Goal: Task Accomplishment & Management: Use online tool/utility

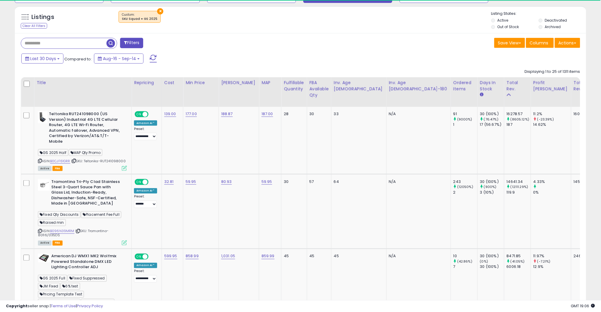
scroll to position [230, 0]
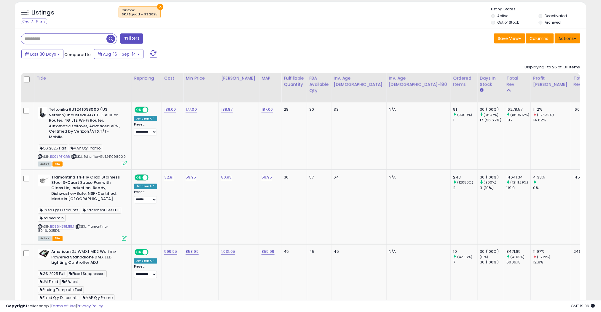
click at [568, 41] on button "Actions" at bounding box center [566, 38] width 25 height 10
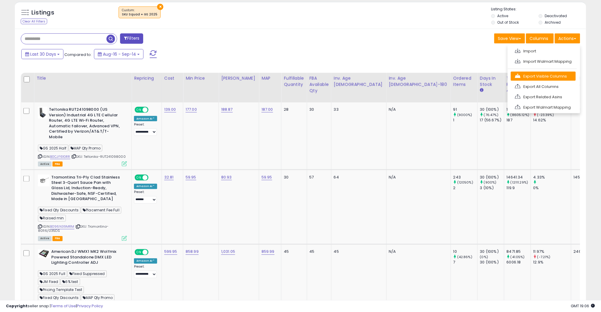
click at [558, 79] on link "Export Visible Columns" at bounding box center [543, 76] width 65 height 9
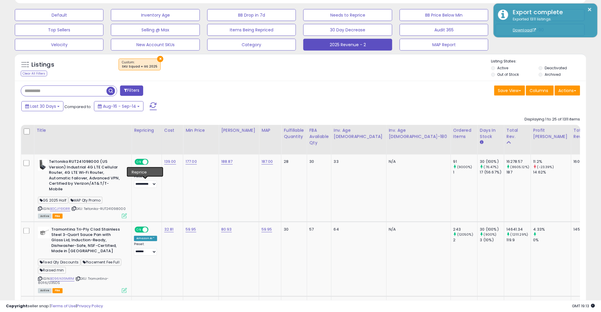
scroll to position [111, 0]
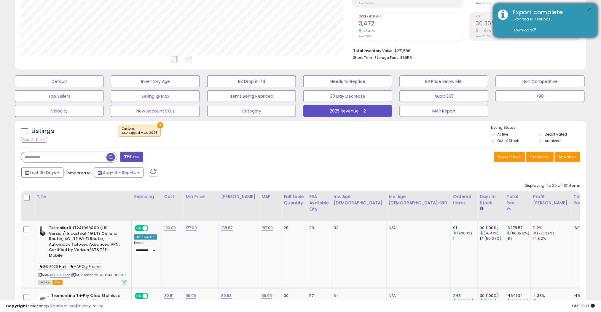
drag, startPoint x: 587, startPoint y: 9, endPoint x: 537, endPoint y: 35, distance: 56.6
click at [587, 9] on button "×" at bounding box center [589, 9] width 5 height 7
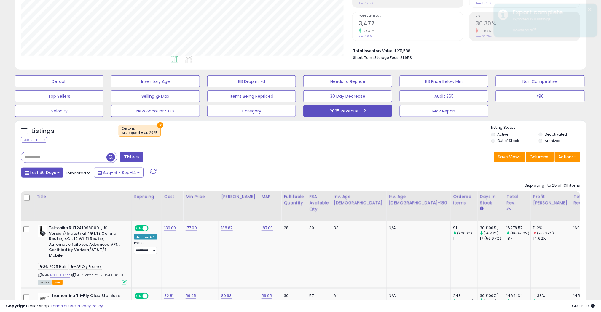
click at [39, 173] on span "Last 30 Days" at bounding box center [43, 173] width 26 height 6
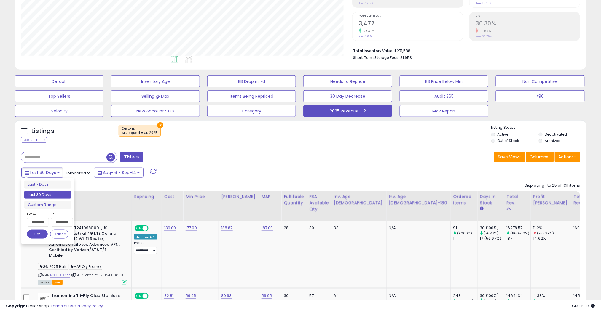
click at [33, 223] on input "**********" at bounding box center [38, 222] width 22 height 9
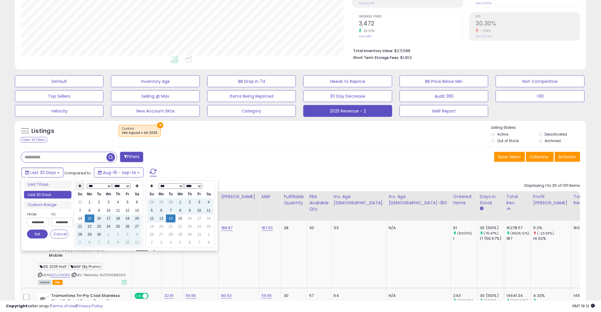
click at [82, 187] on th at bounding box center [79, 186] width 9 height 8
click at [126, 203] on td "1" at bounding box center [127, 203] width 9 height 8
type input "**********"
click at [35, 232] on button "Set" at bounding box center [37, 234] width 21 height 9
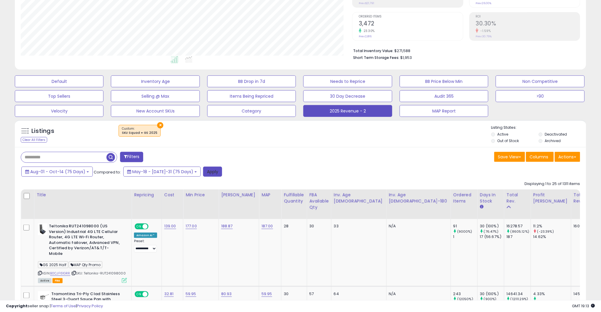
click at [203, 174] on button "Apply" at bounding box center [212, 172] width 19 height 10
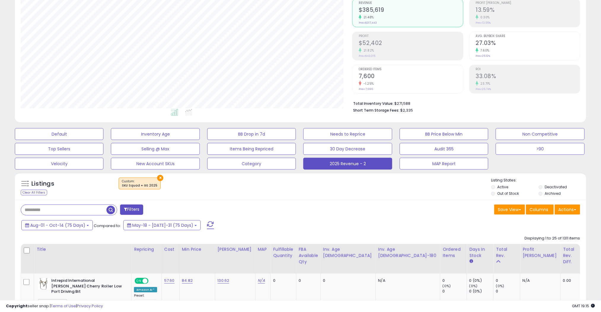
scroll to position [79, 0]
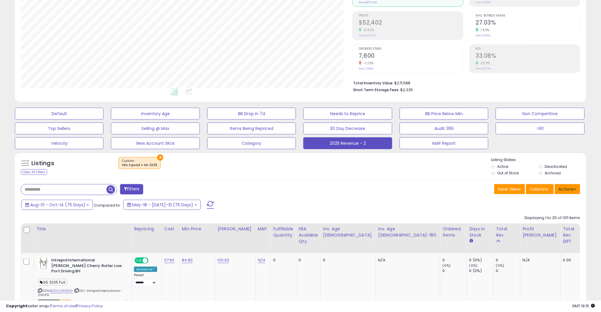
click at [567, 190] on button "Actions" at bounding box center [566, 189] width 25 height 10
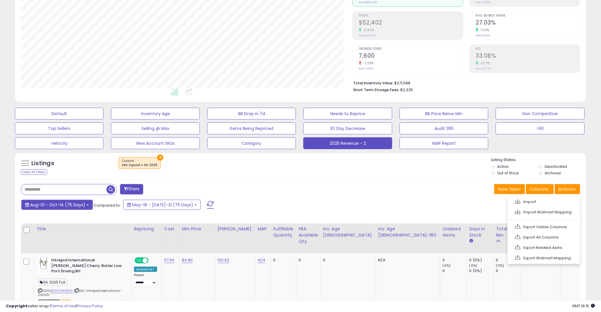
click at [80, 207] on span "Aug-01 - Oct-14 (75 Days)" at bounding box center [57, 205] width 55 height 6
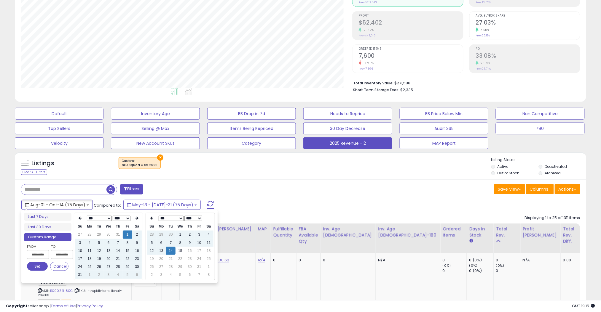
type input "**********"
click at [335, 190] on div "Save View Save As New View Update Current View Columns Actions Import Import Wa…" at bounding box center [442, 190] width 284 height 12
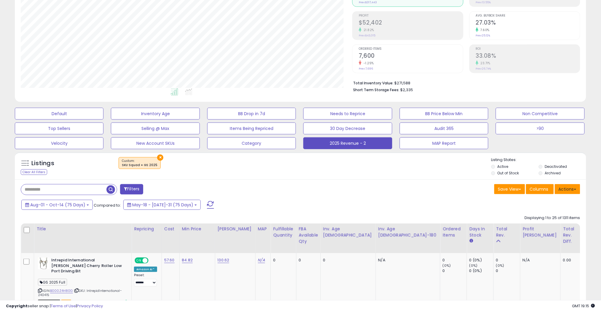
click at [565, 191] on button "Actions" at bounding box center [566, 189] width 25 height 10
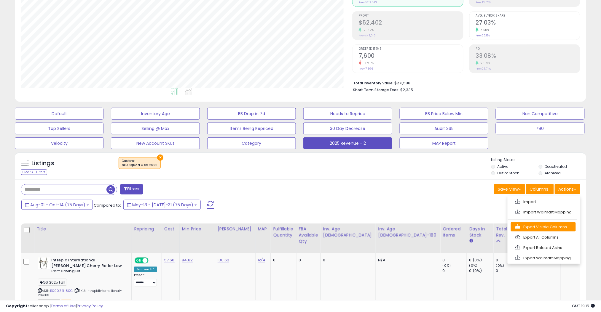
click at [555, 226] on link "Export Visible Columns" at bounding box center [543, 227] width 65 height 9
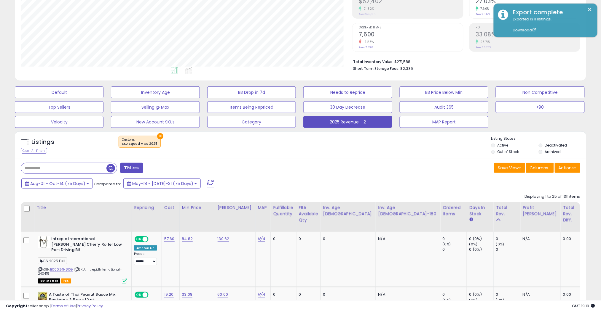
scroll to position [119, 0]
